Goal: Task Accomplishment & Management: Complete application form

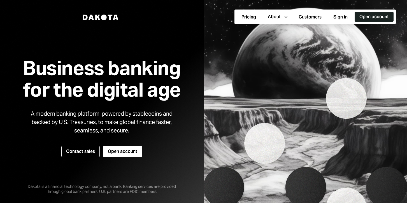
click at [364, 20] on button "Open account" at bounding box center [374, 17] width 39 height 10
